Goal: Transaction & Acquisition: Book appointment/travel/reservation

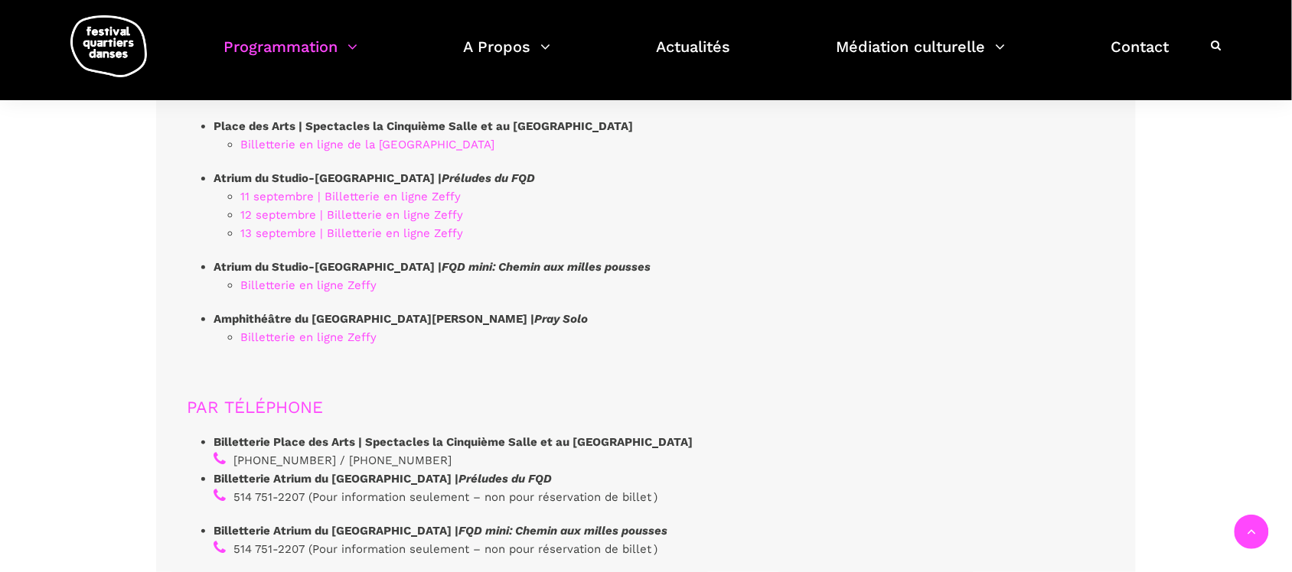
scroll to position [4304, 0]
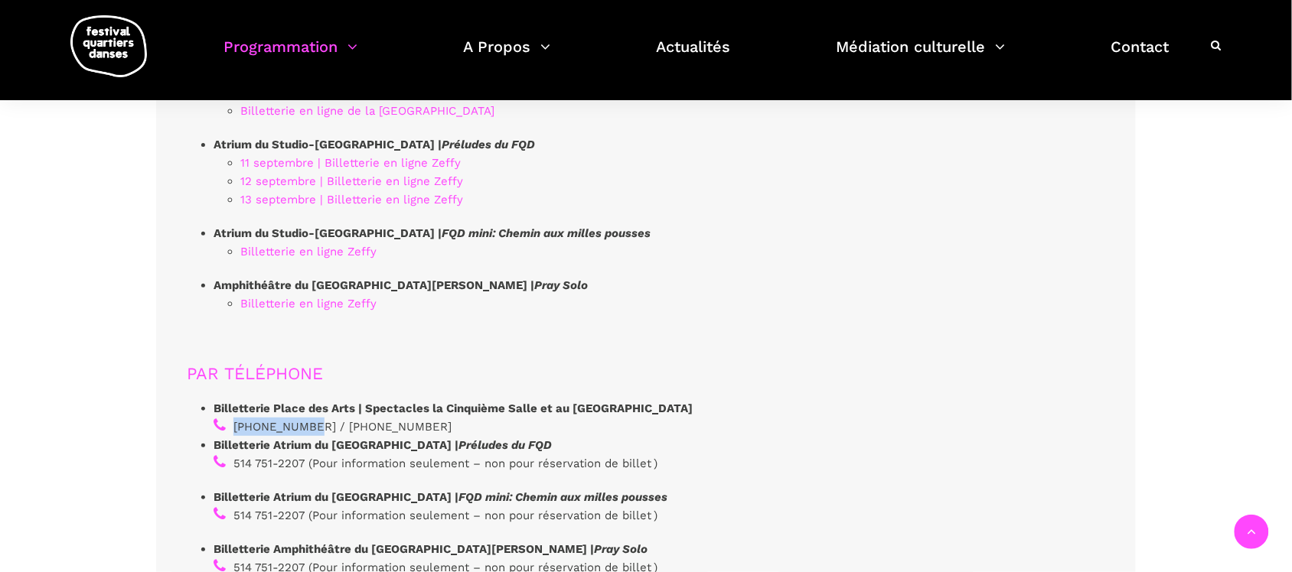
drag, startPoint x: 232, startPoint y: 330, endPoint x: 303, endPoint y: 340, distance: 72.0
click at [303, 399] on li "Billetterie Place des Arts | Spectacles la Cinquième Salle et au [GEOGRAPHIC_DA…" at bounding box center [452, 417] width 479 height 37
copy li "[PHONE_NUMBER]"
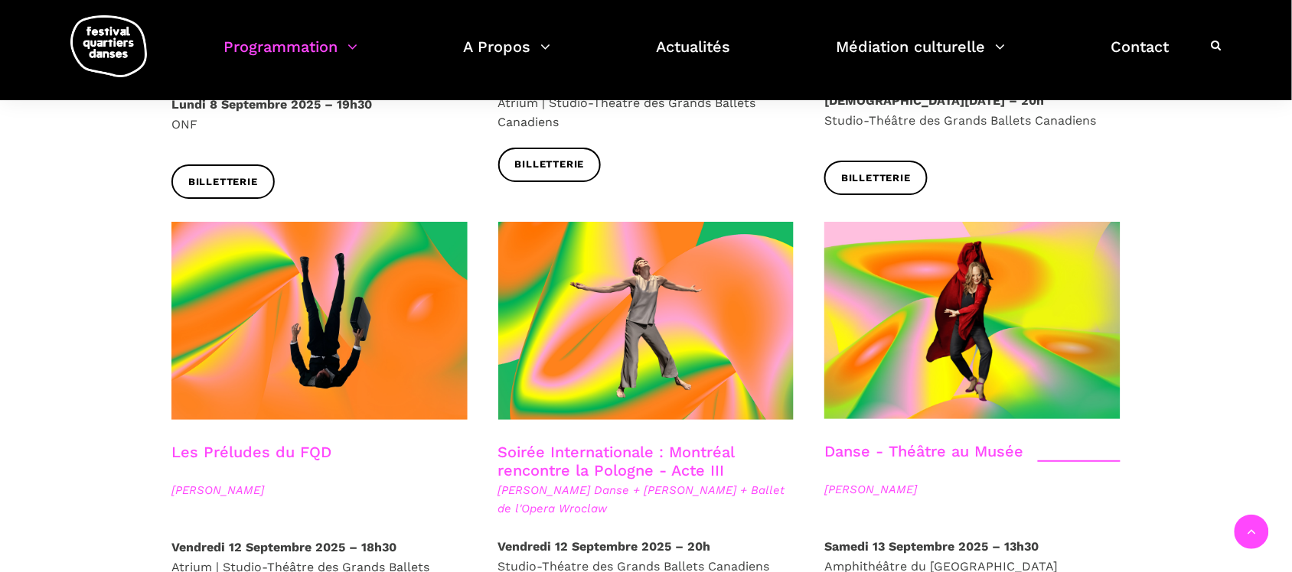
scroll to position [1817, 0]
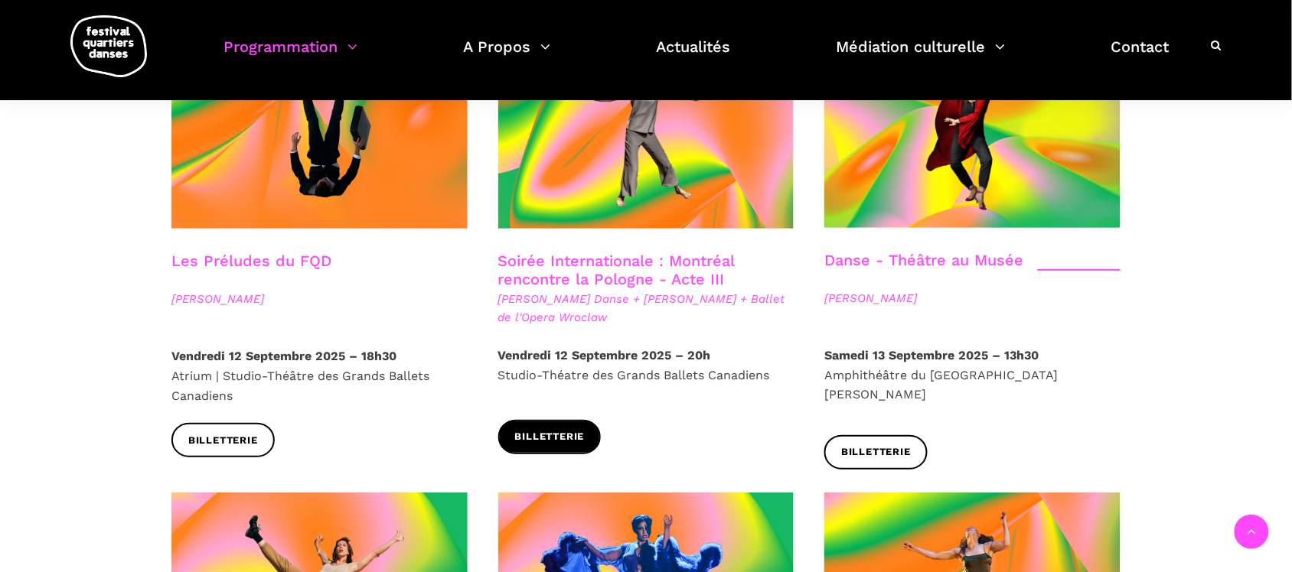
click at [555, 420] on link "Billetterie" at bounding box center [549, 437] width 103 height 34
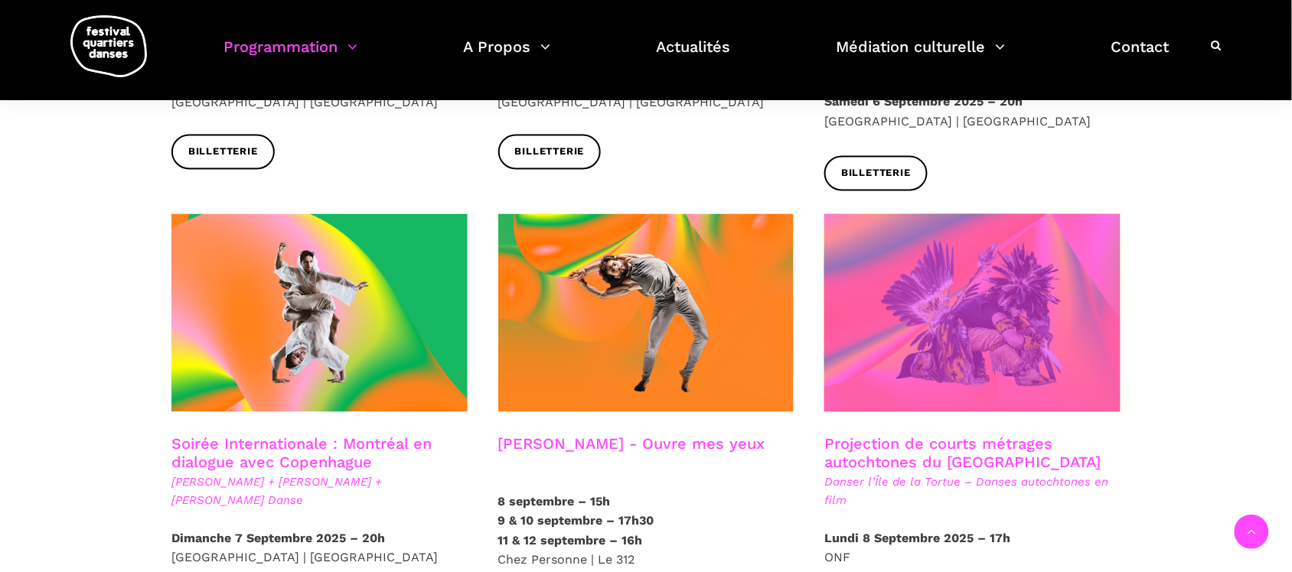
scroll to position [669, 0]
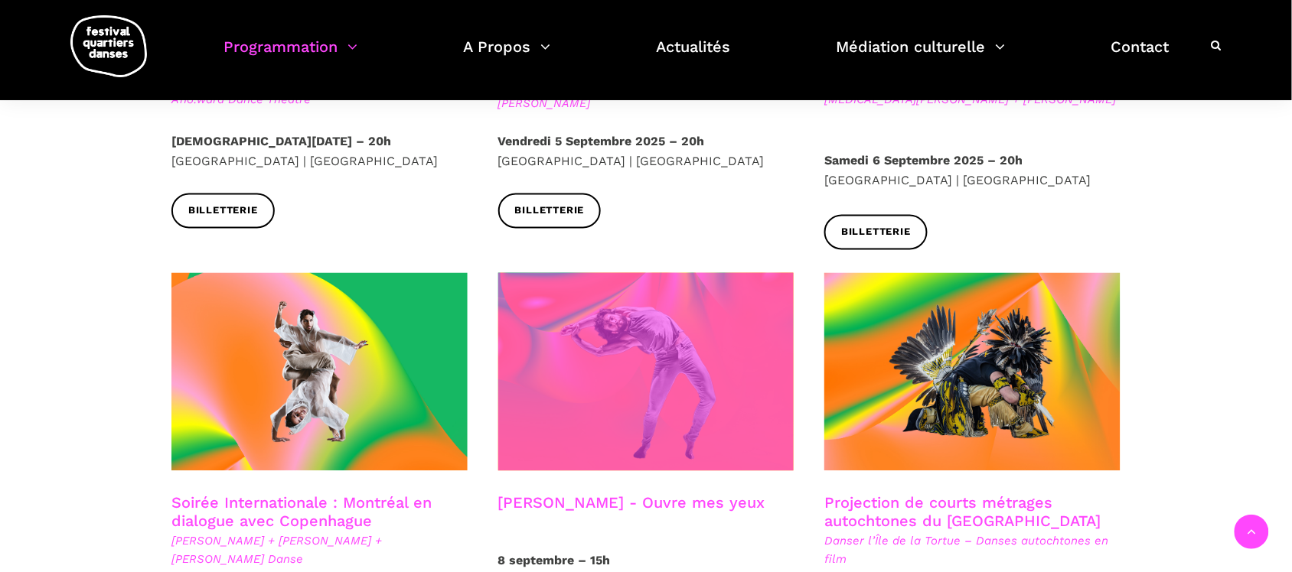
click at [658, 407] on span at bounding box center [646, 372] width 296 height 198
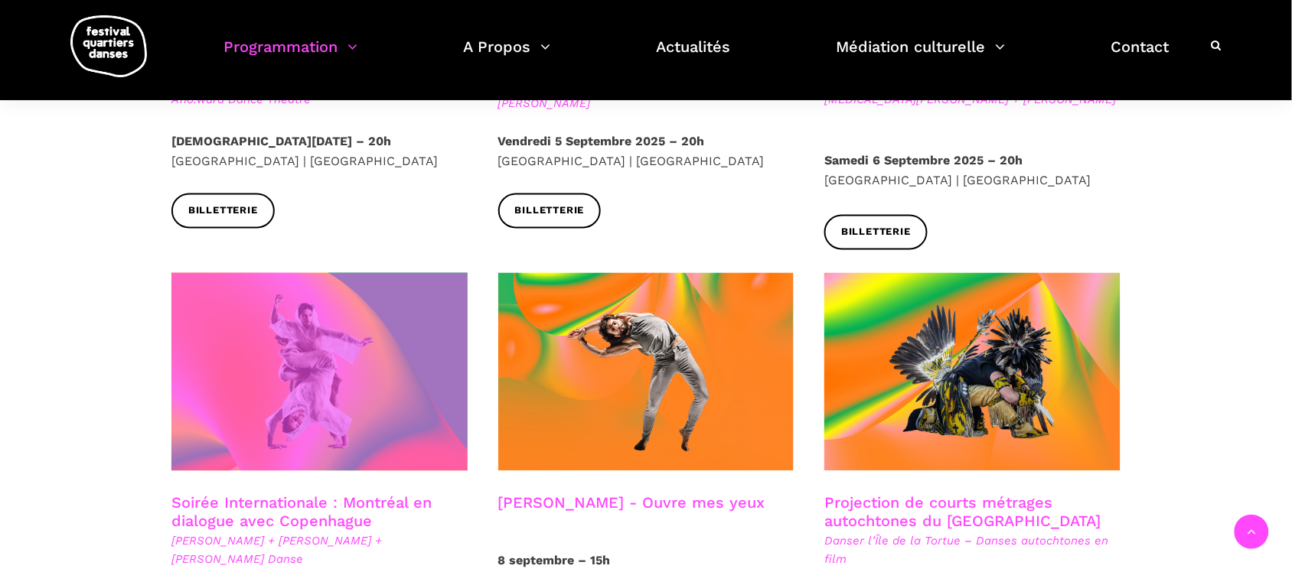
click at [419, 337] on span at bounding box center [319, 372] width 296 height 198
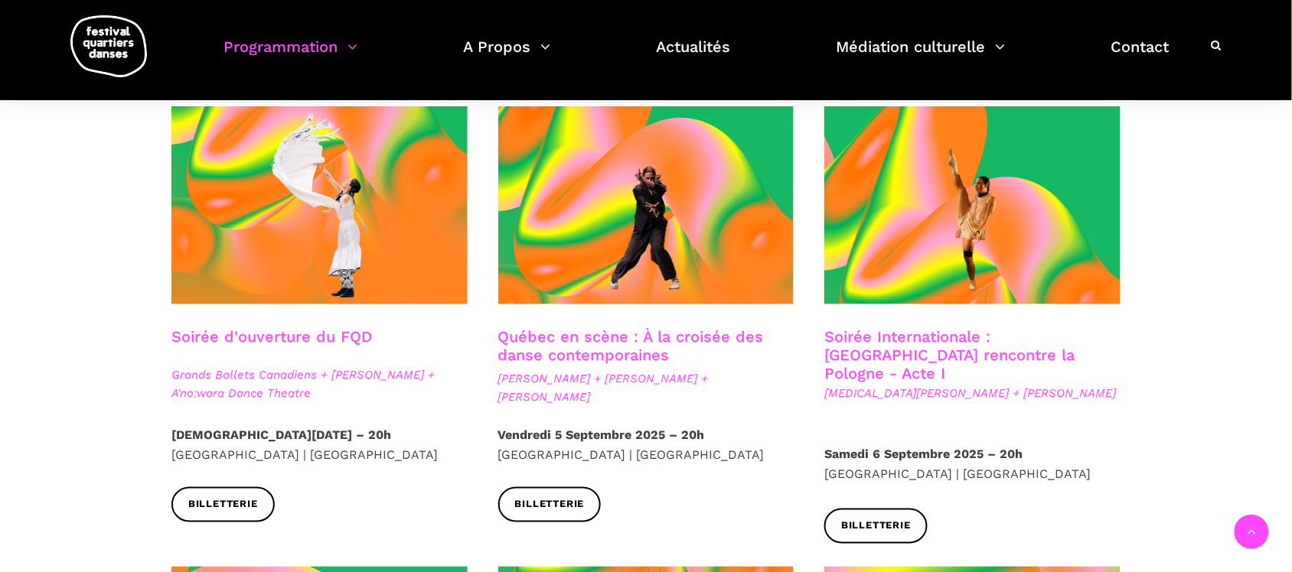
scroll to position [383, 0]
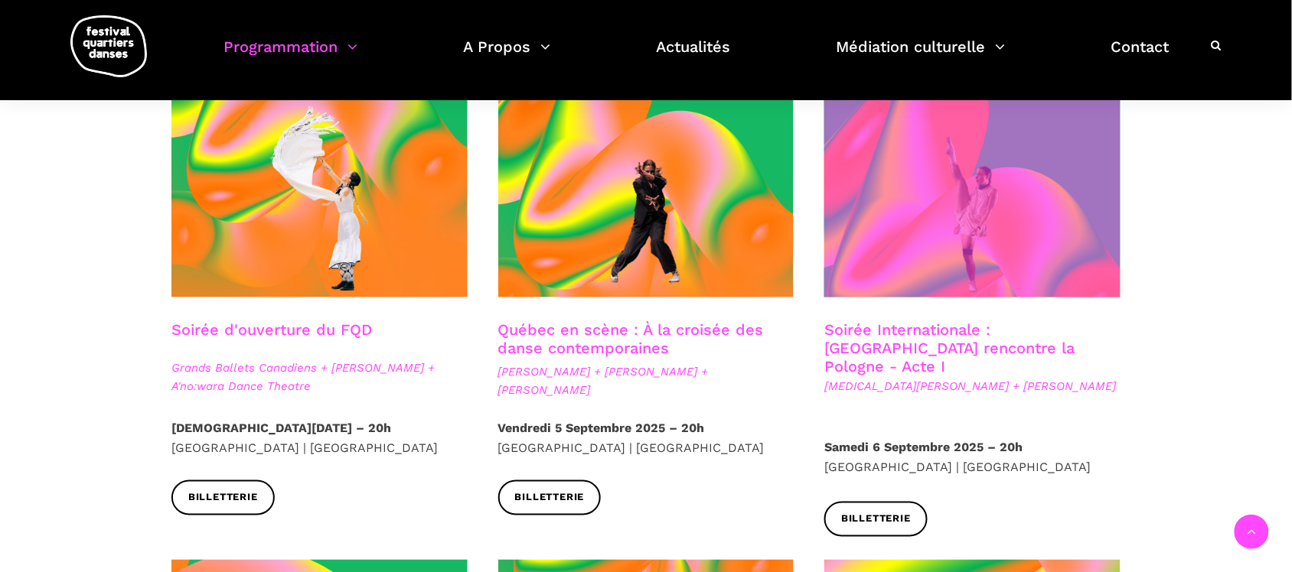
click at [938, 243] on span at bounding box center [972, 198] width 296 height 198
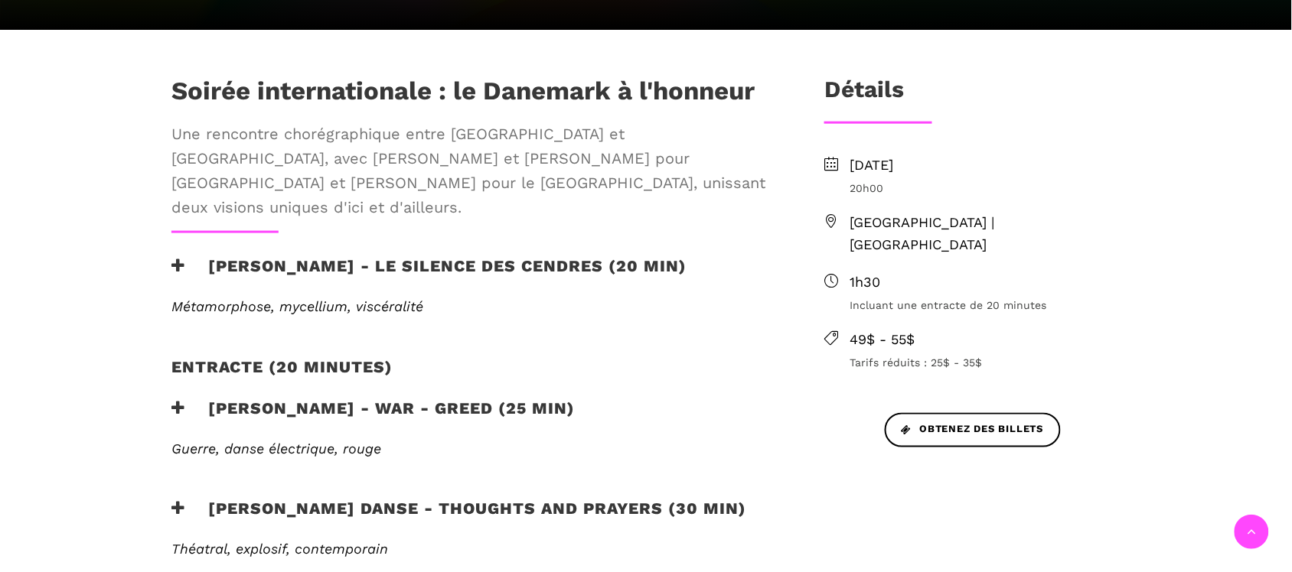
scroll to position [478, 0]
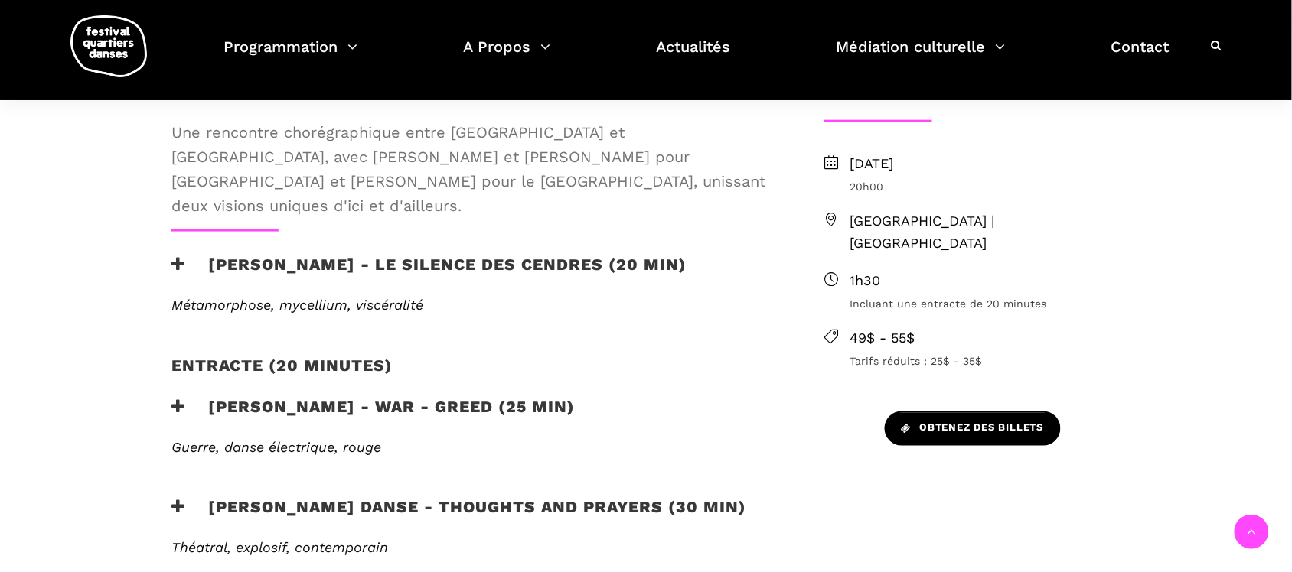
click at [956, 421] on span "Obtenez des billets" at bounding box center [972, 429] width 142 height 16
click at [987, 421] on span "Obtenez des billets" at bounding box center [972, 429] width 142 height 16
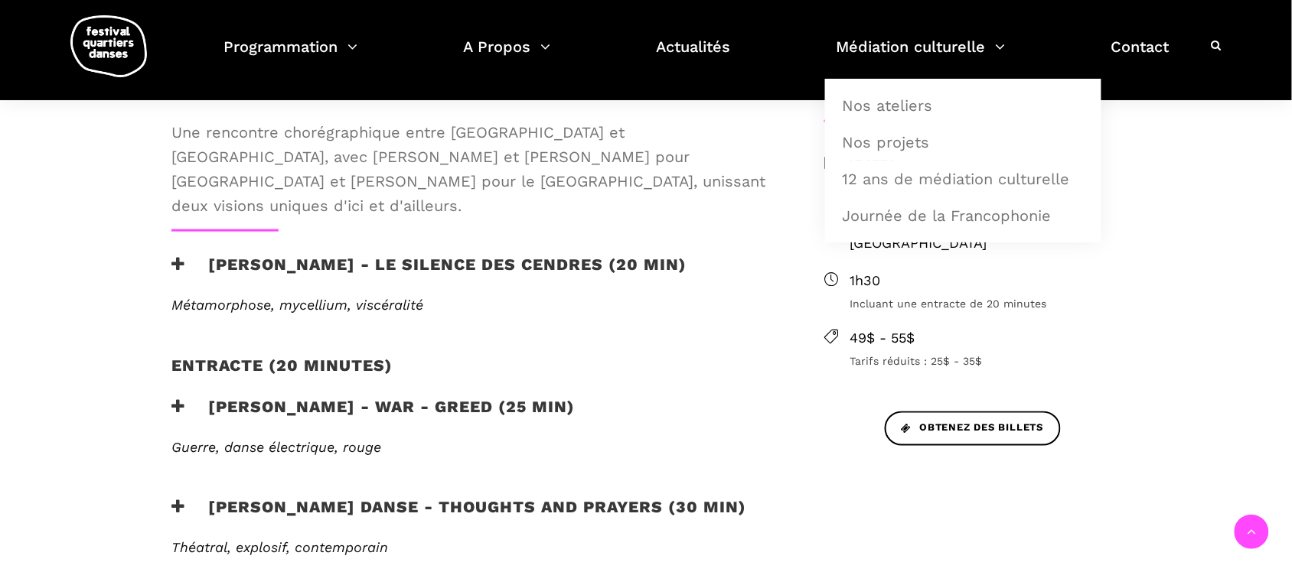
click at [939, 387] on div "Dimanche 7 septembre 2025 20h00 Cinquième Salle | Place des Arts 1h30 Incluant …" at bounding box center [972, 282] width 327 height 259
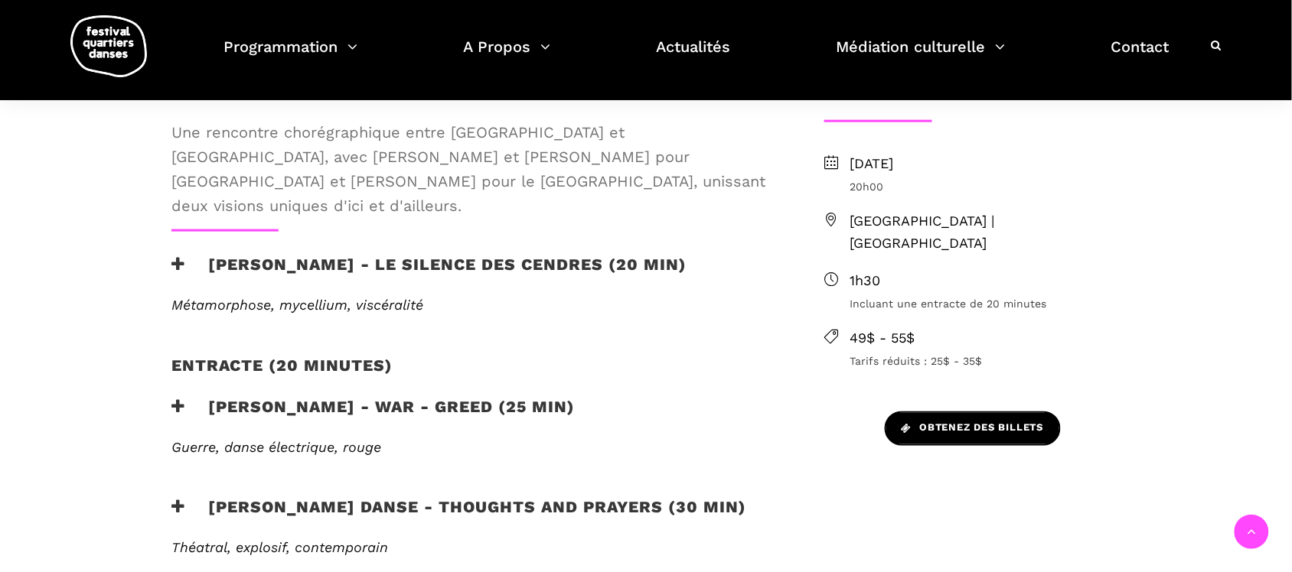
click at [947, 421] on span "Obtenez des billets" at bounding box center [972, 429] width 142 height 16
click at [968, 412] on link "Obtenez des billets" at bounding box center [972, 429] width 176 height 34
click at [938, 421] on span "Obtenez des billets" at bounding box center [972, 429] width 142 height 16
click at [1011, 421] on span "Obtenez des billets" at bounding box center [972, 429] width 142 height 16
